Goal: Task Accomplishment & Management: Use online tool/utility

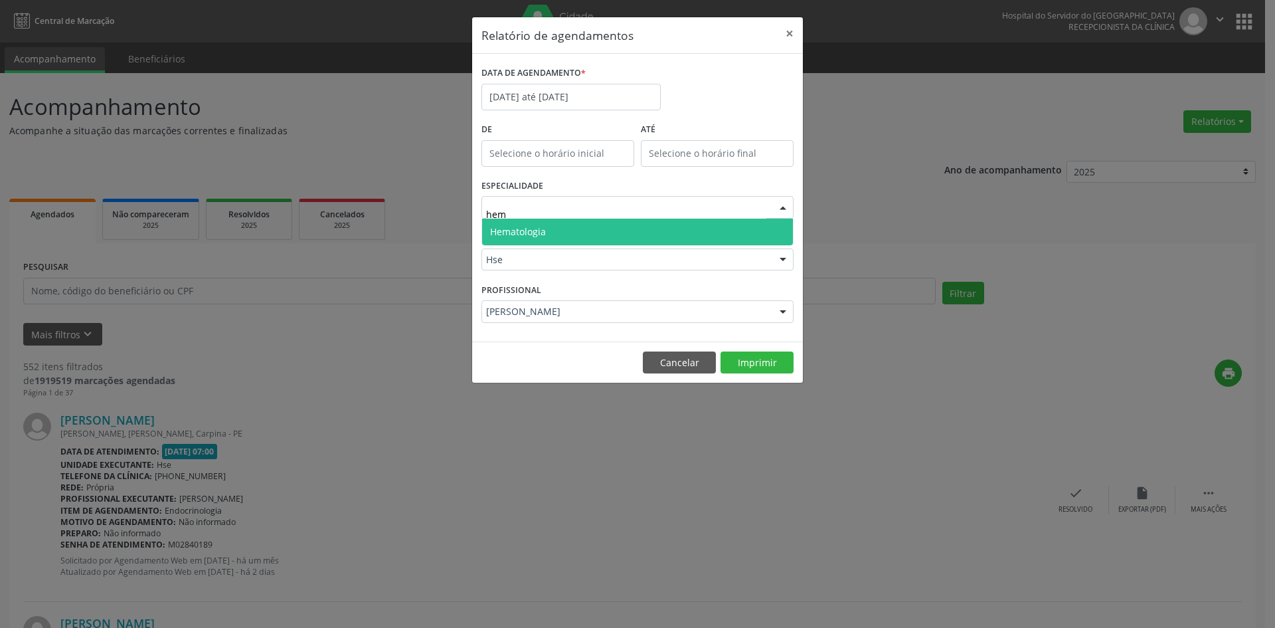
click at [583, 233] on span "Hematologia" at bounding box center [637, 231] width 311 height 27
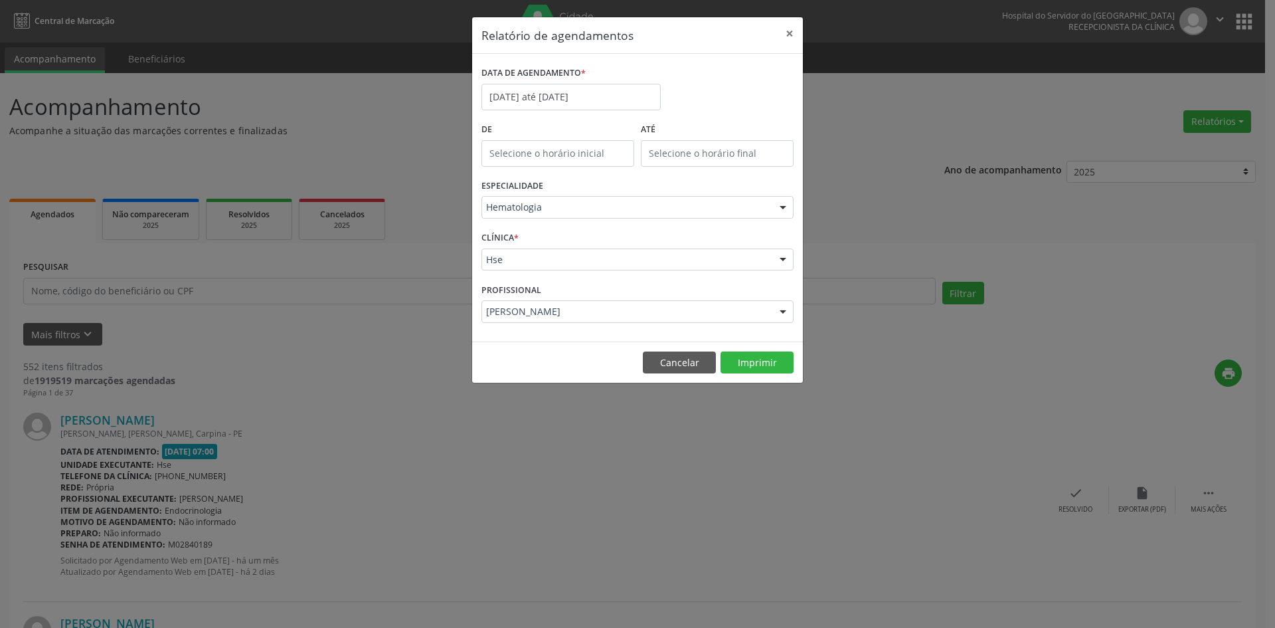
click at [785, 309] on div at bounding box center [783, 312] width 20 height 23
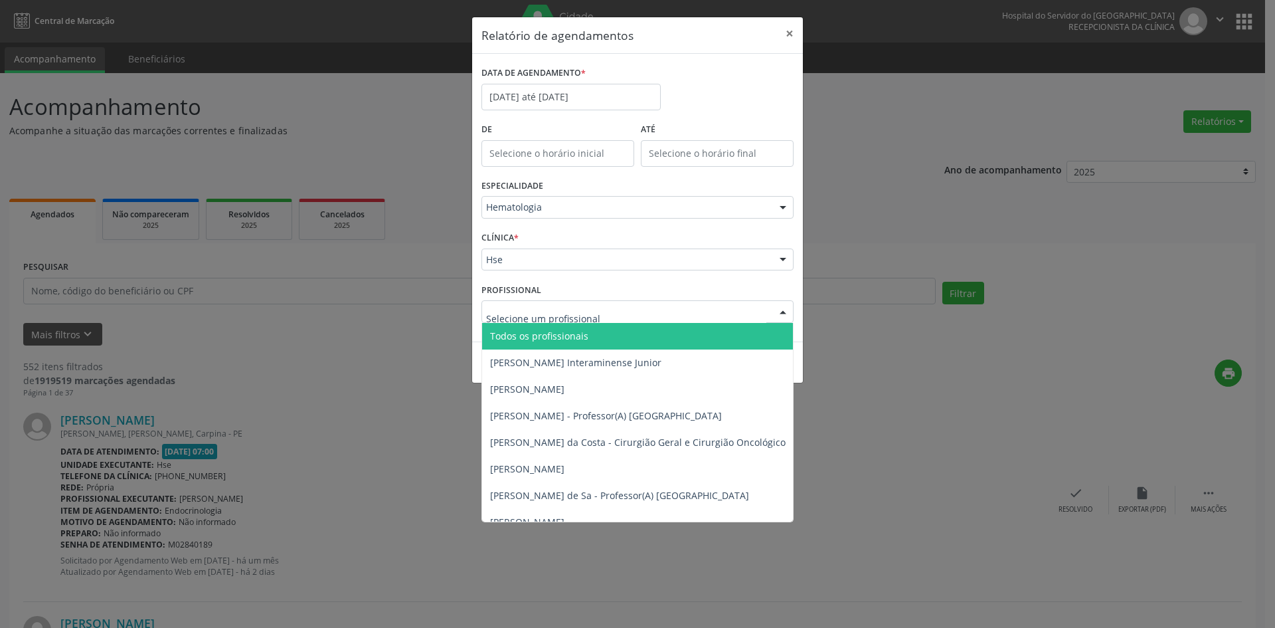
click at [671, 334] on span "Todos os profissionais" at bounding box center [705, 336] width 447 height 27
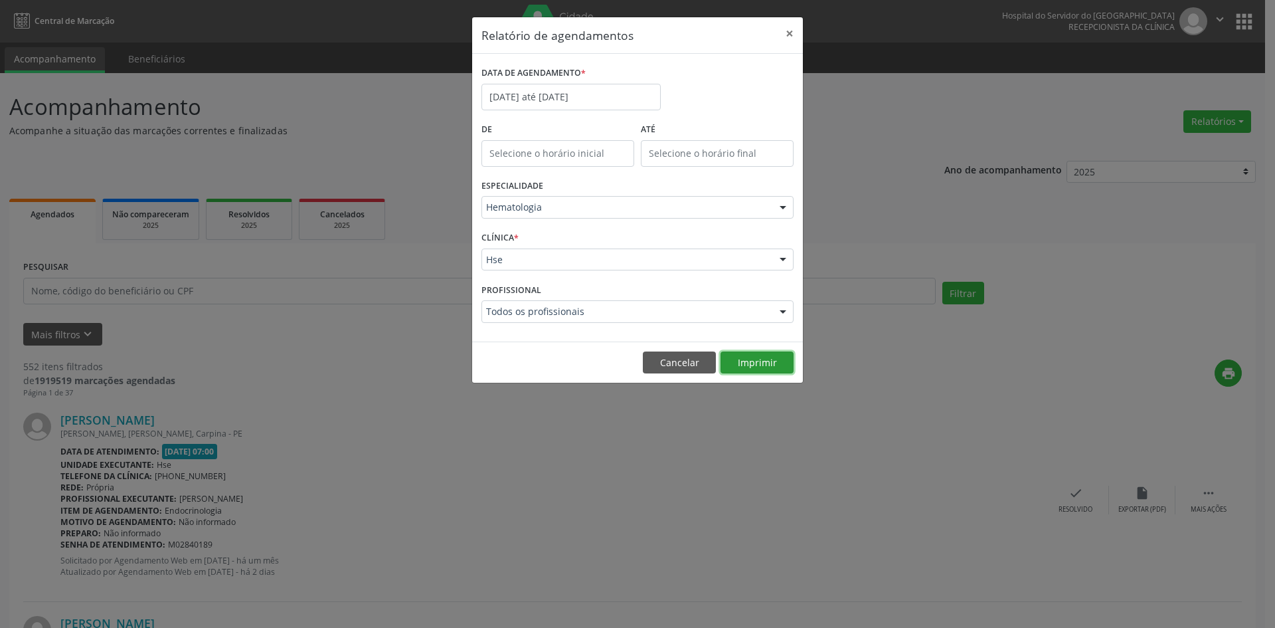
click at [757, 363] on button "Imprimir" at bounding box center [757, 362] width 73 height 23
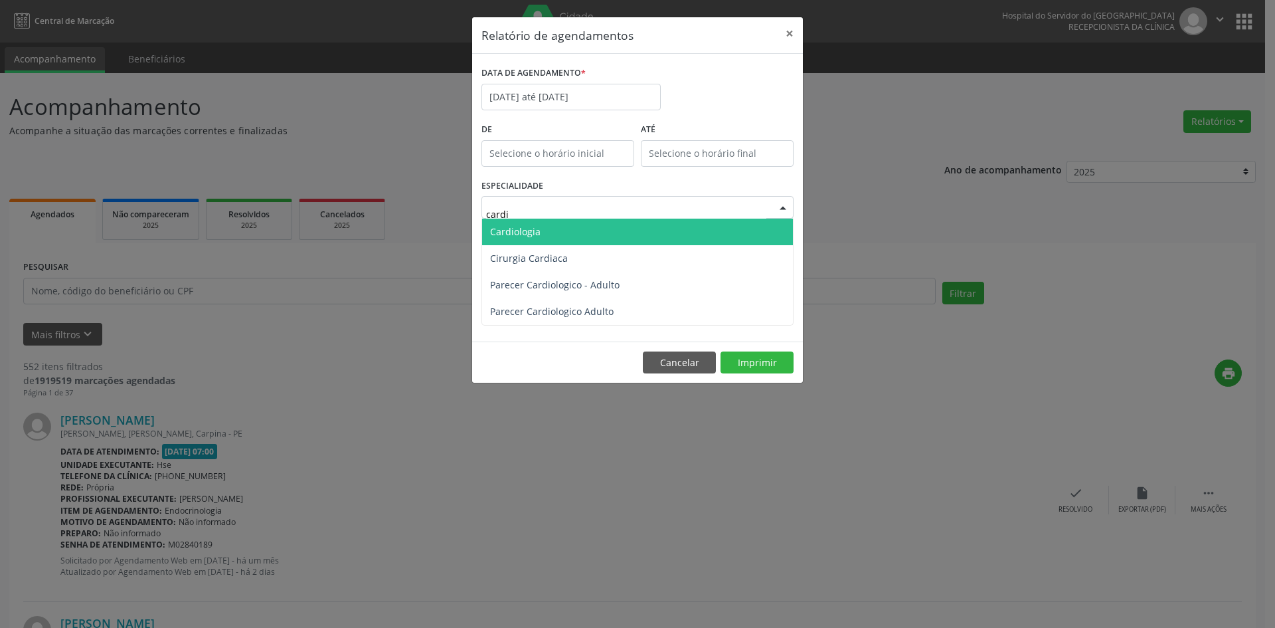
type input "cardio"
click at [572, 227] on span "Cardiologia" at bounding box center [637, 231] width 311 height 27
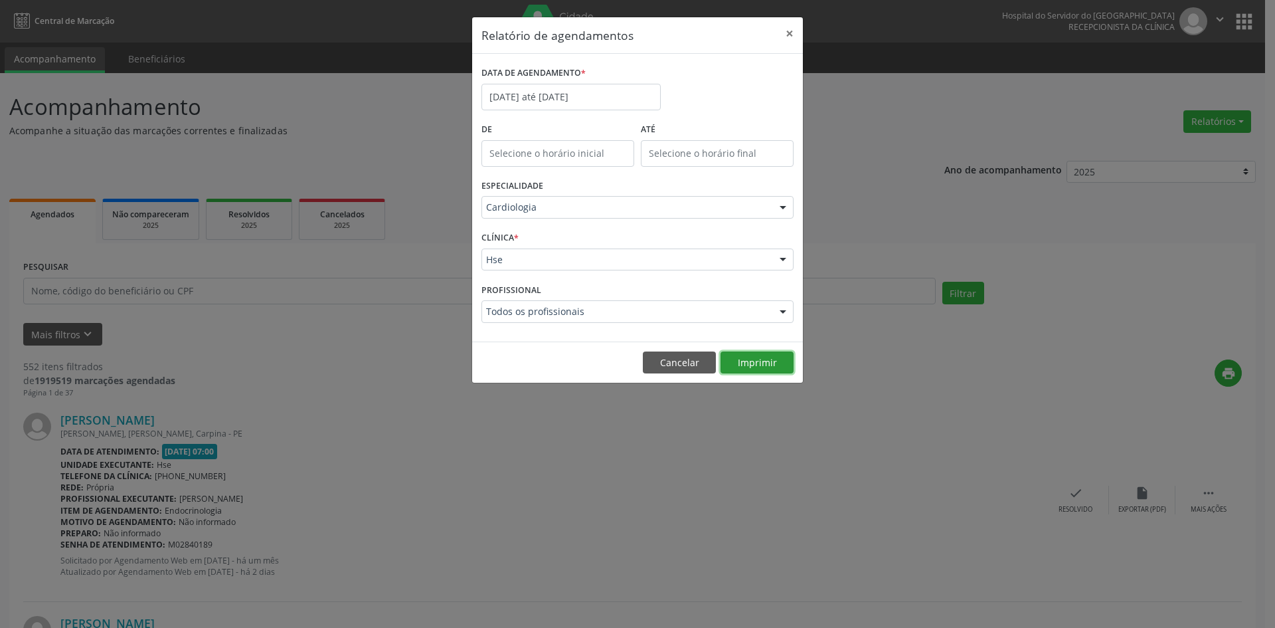
click at [754, 366] on button "Imprimir" at bounding box center [757, 362] width 73 height 23
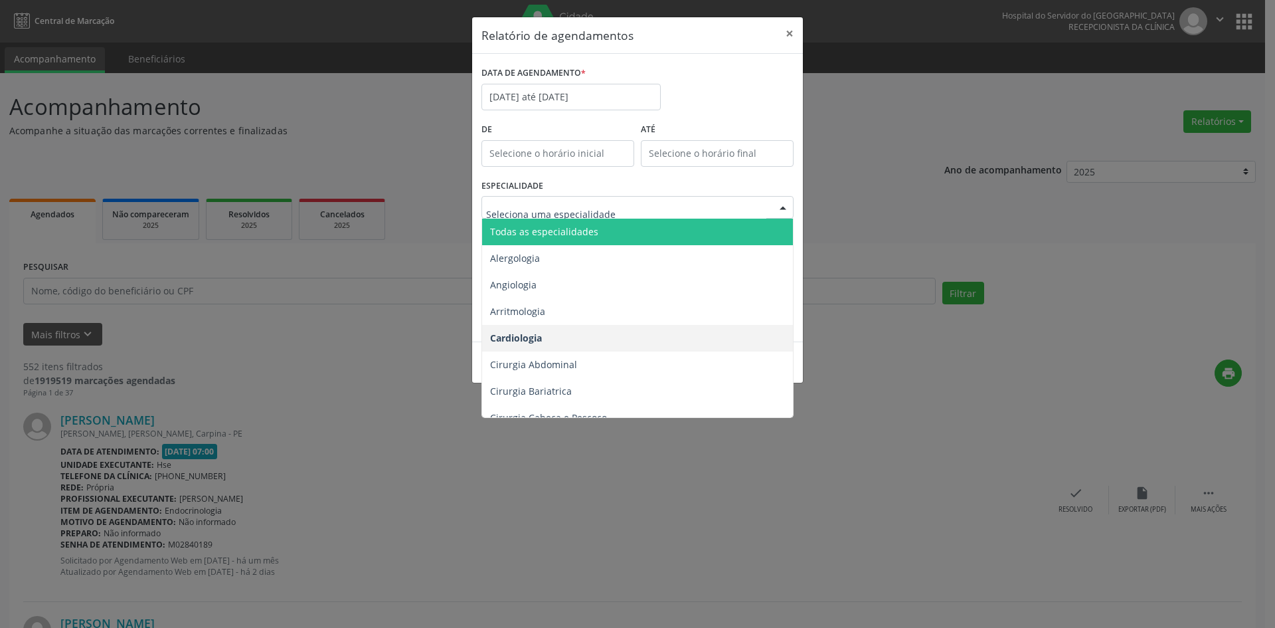
click at [656, 240] on span "Todas as especialidades" at bounding box center [638, 231] width 313 height 27
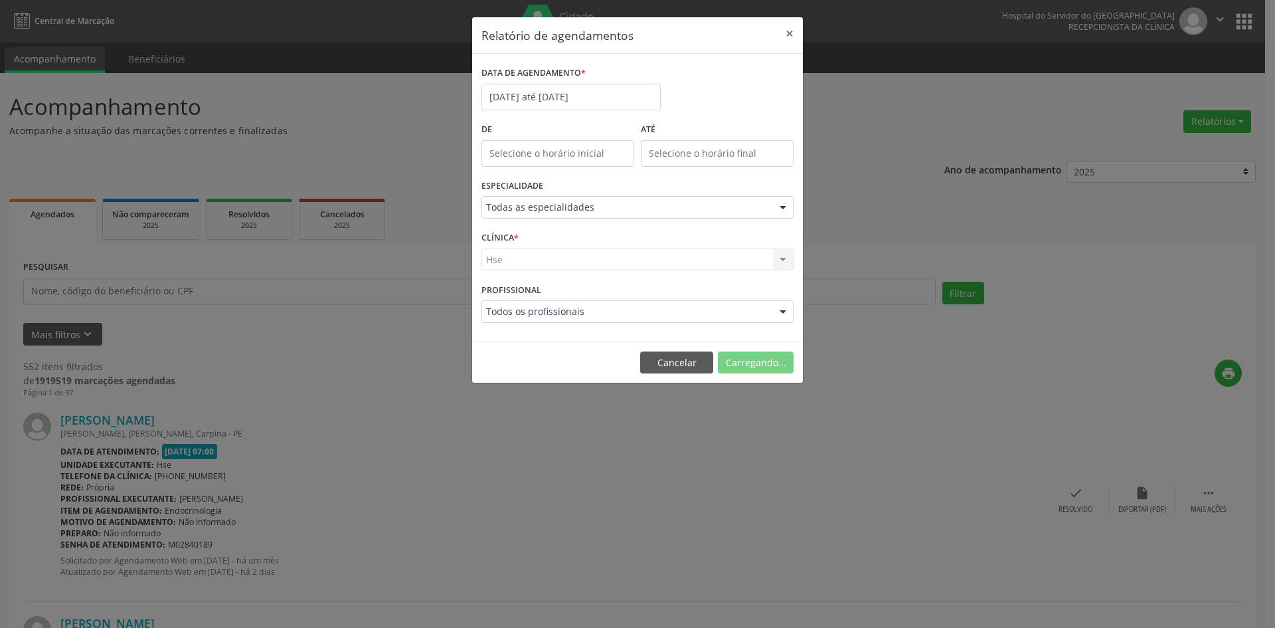
click at [726, 262] on div "Hse Hse Nenhum resultado encontrado para: " " Não há nenhuma opção para ser exi…" at bounding box center [637, 259] width 312 height 23
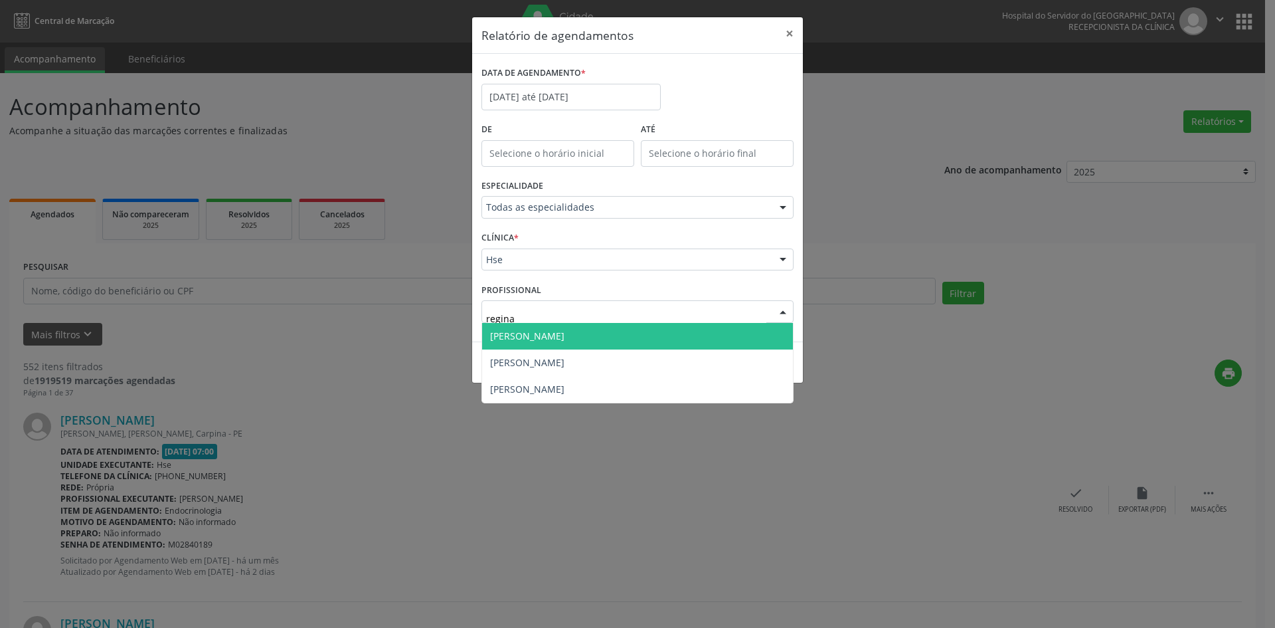
type input "reginal"
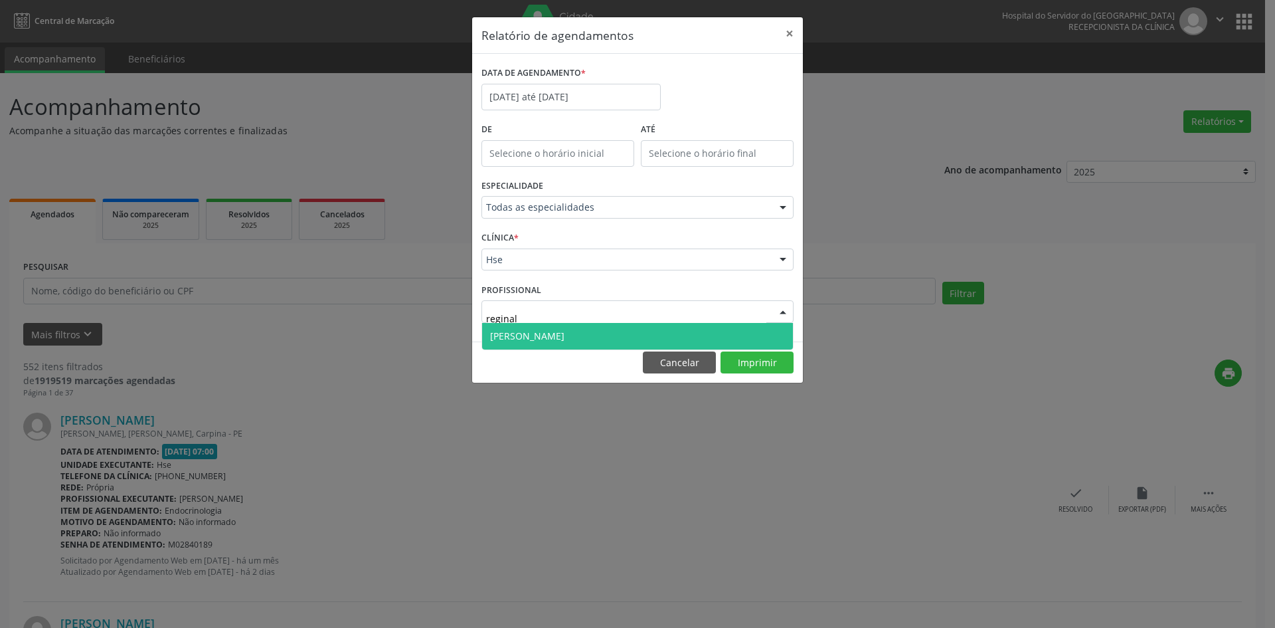
click at [655, 337] on span "[PERSON_NAME]" at bounding box center [637, 336] width 311 height 27
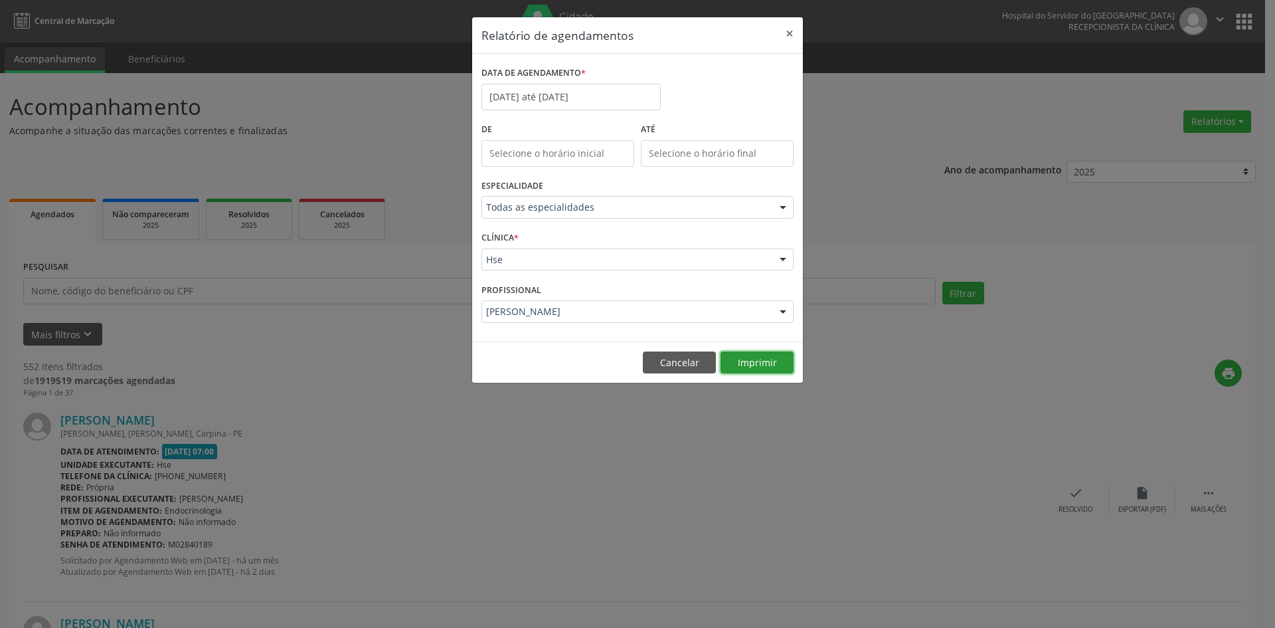
click at [763, 363] on button "Imprimir" at bounding box center [757, 362] width 73 height 23
